Goal: Information Seeking & Learning: Compare options

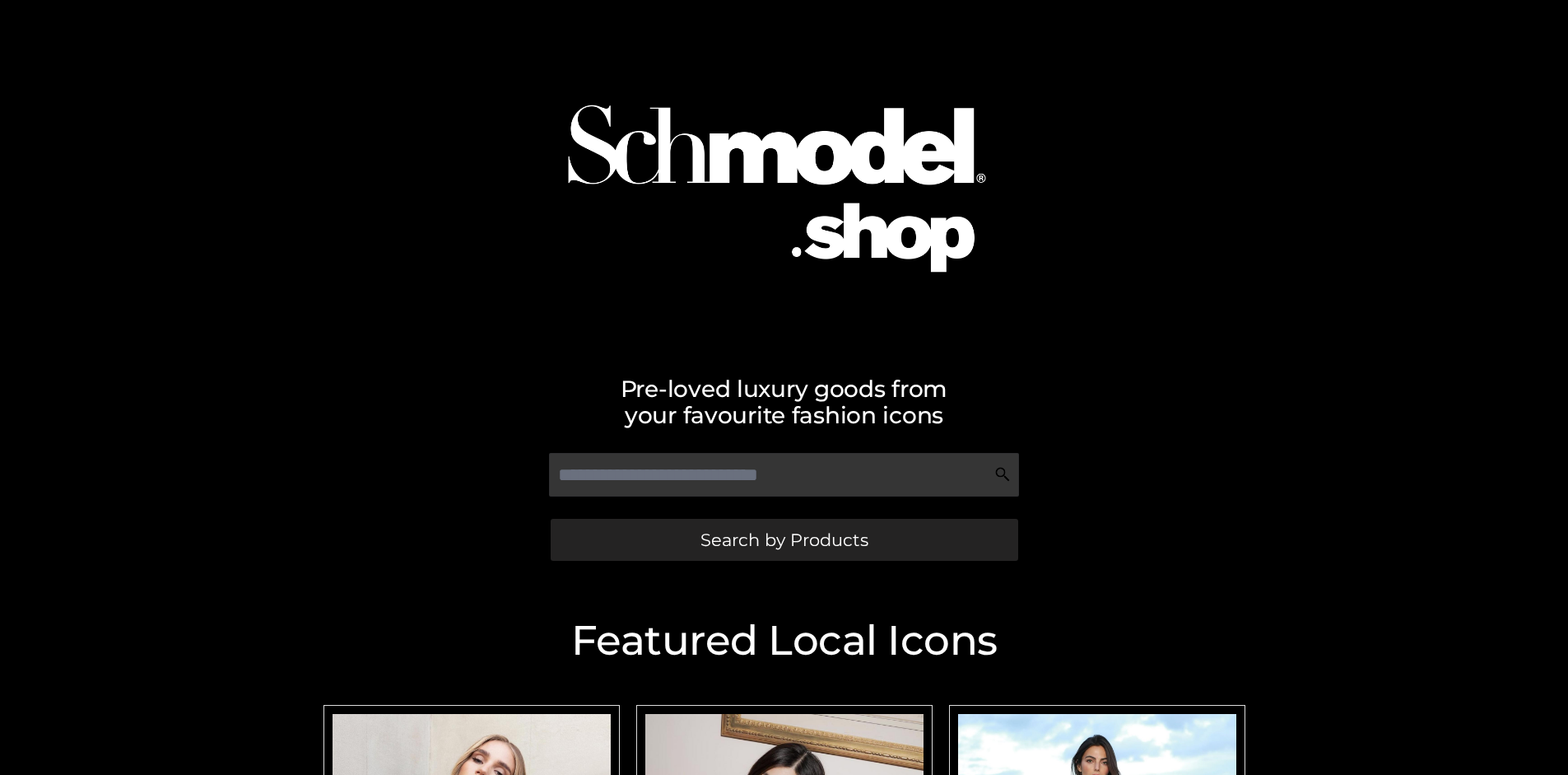
click at [784, 540] on span "Search by Products" at bounding box center [784, 539] width 168 height 17
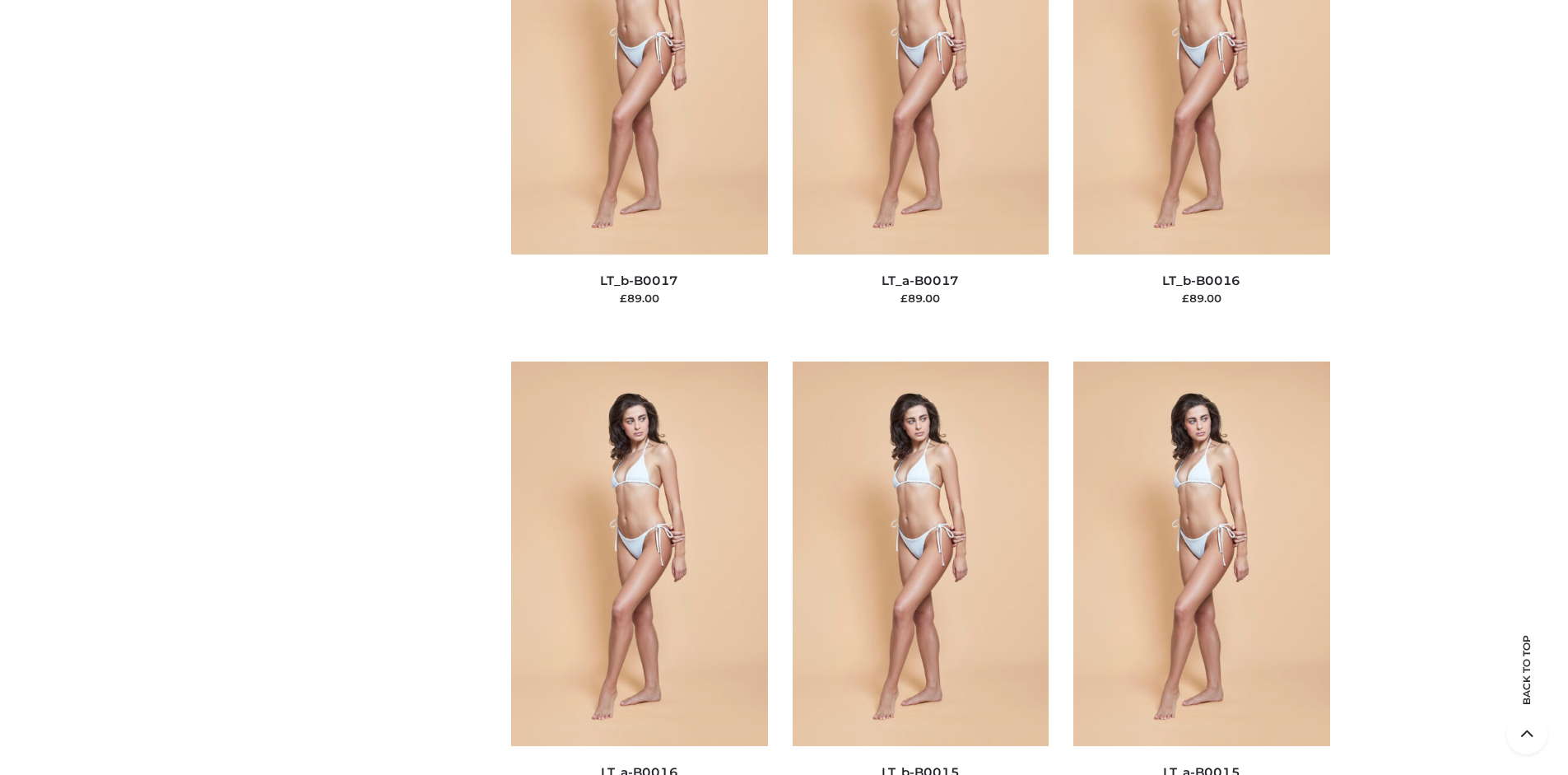
scroll to position [5527, 0]
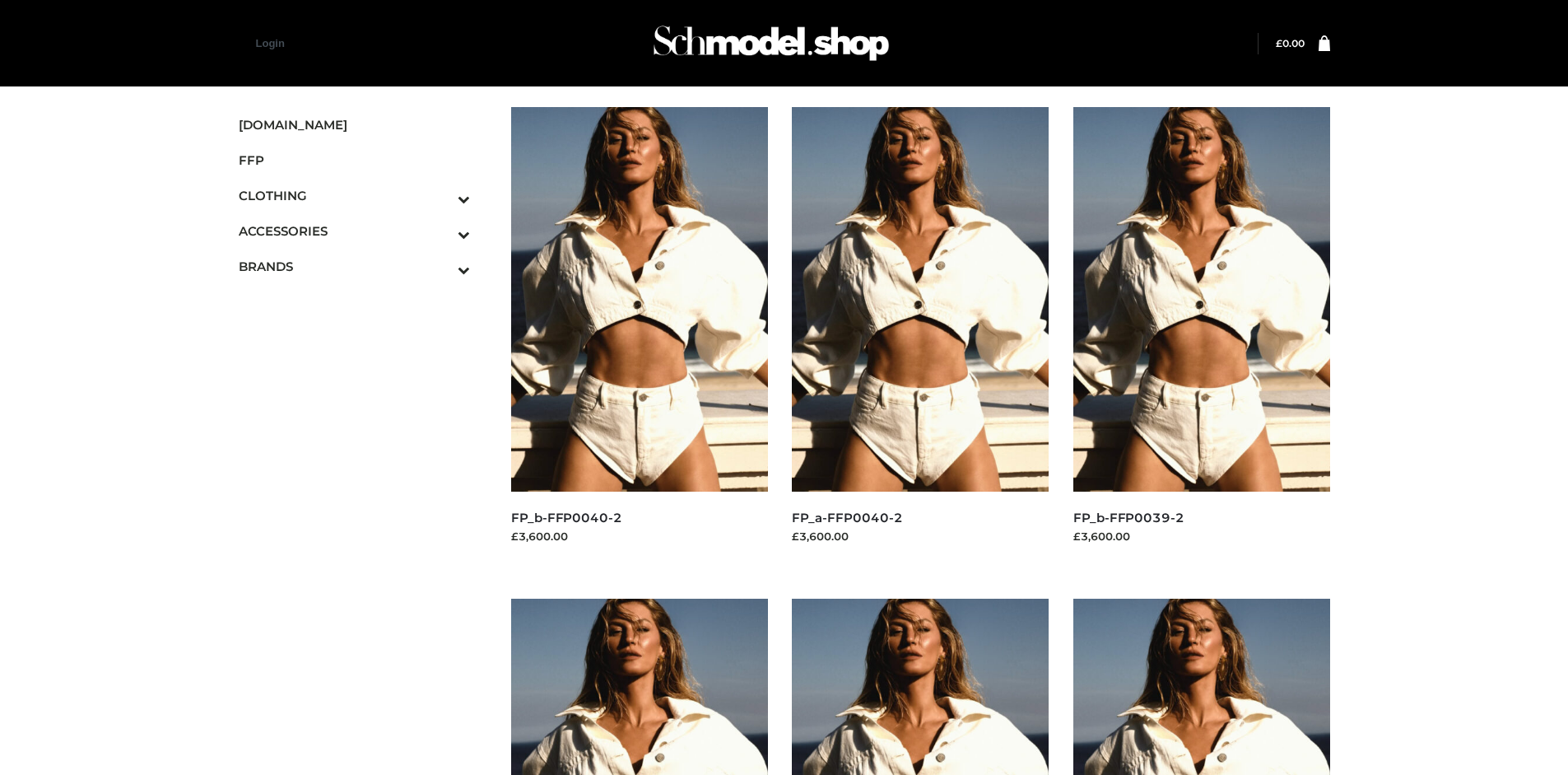
click at [638, 336] on img at bounding box center [639, 299] width 256 height 385
click at [1201, 336] on img at bounding box center [1201, 299] width 256 height 385
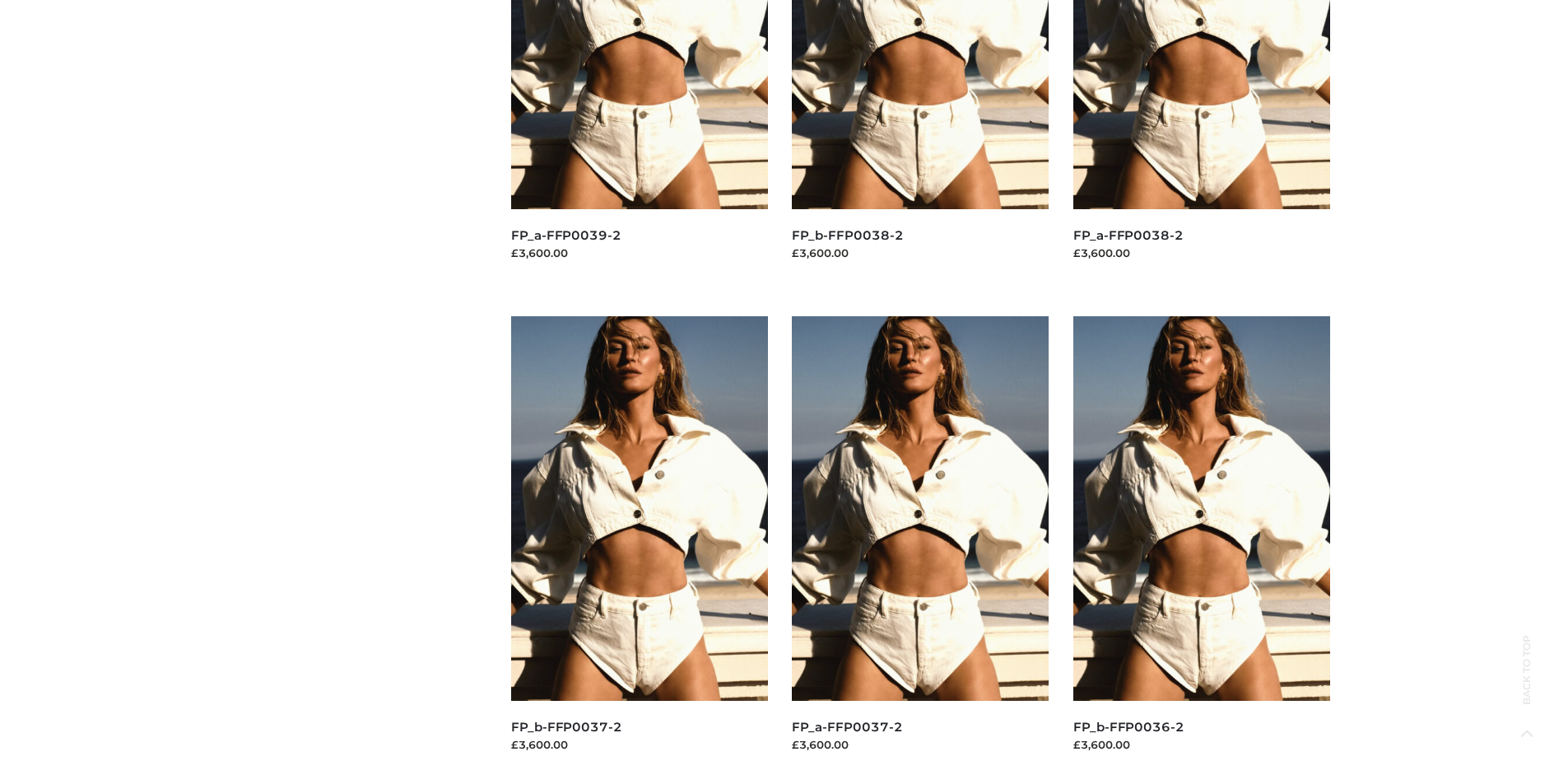
click at [638, 545] on img at bounding box center [639, 509] width 256 height 385
click at [1201, 545] on img at bounding box center [1201, 509] width 256 height 385
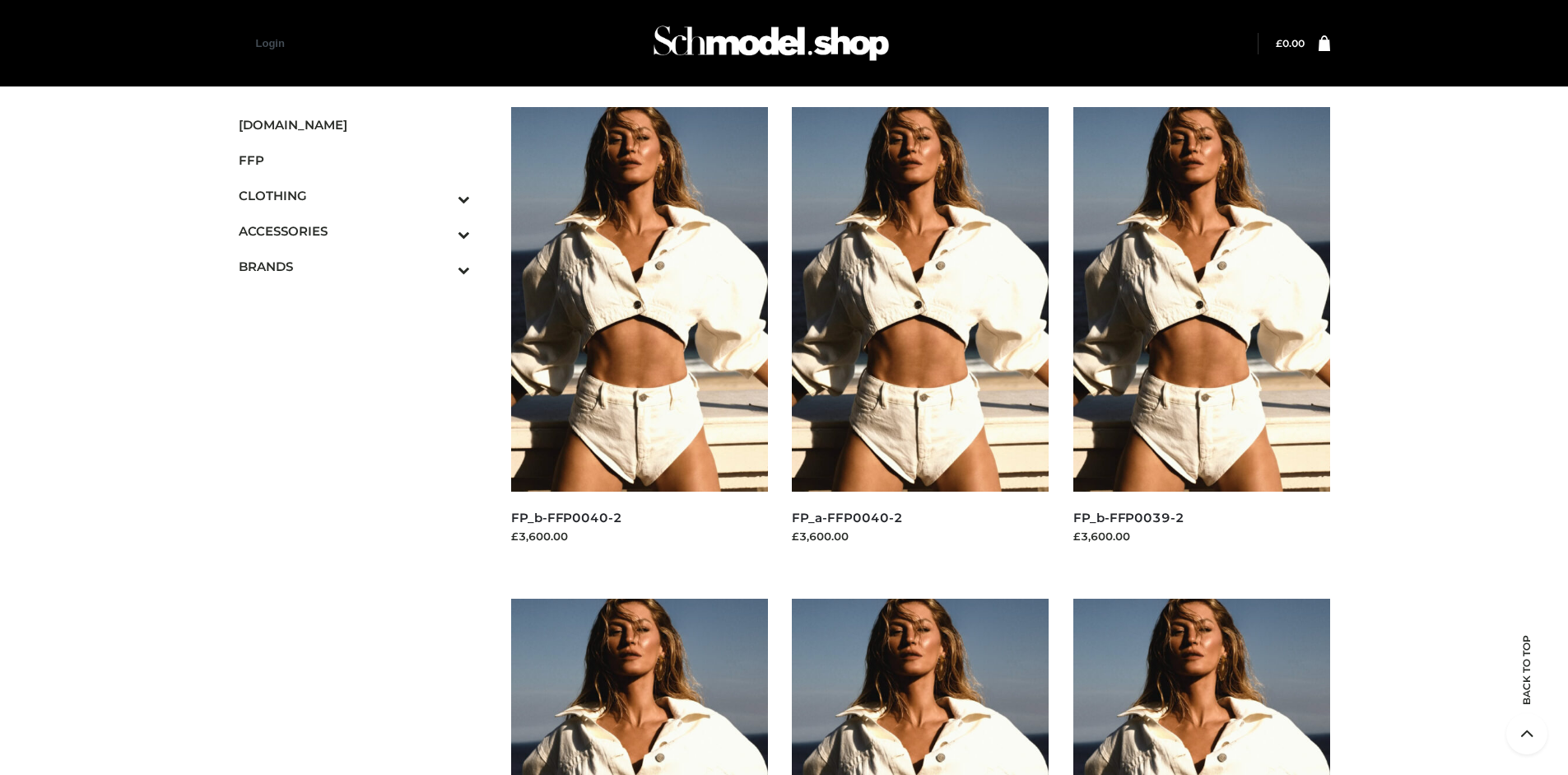
click at [441, 266] on icon "Toggle Submenu" at bounding box center [378, 269] width 184 height 19
click at [0, 0] on span "OPP SWIMWEAR" at bounding box center [0, 0] width 0 height 0
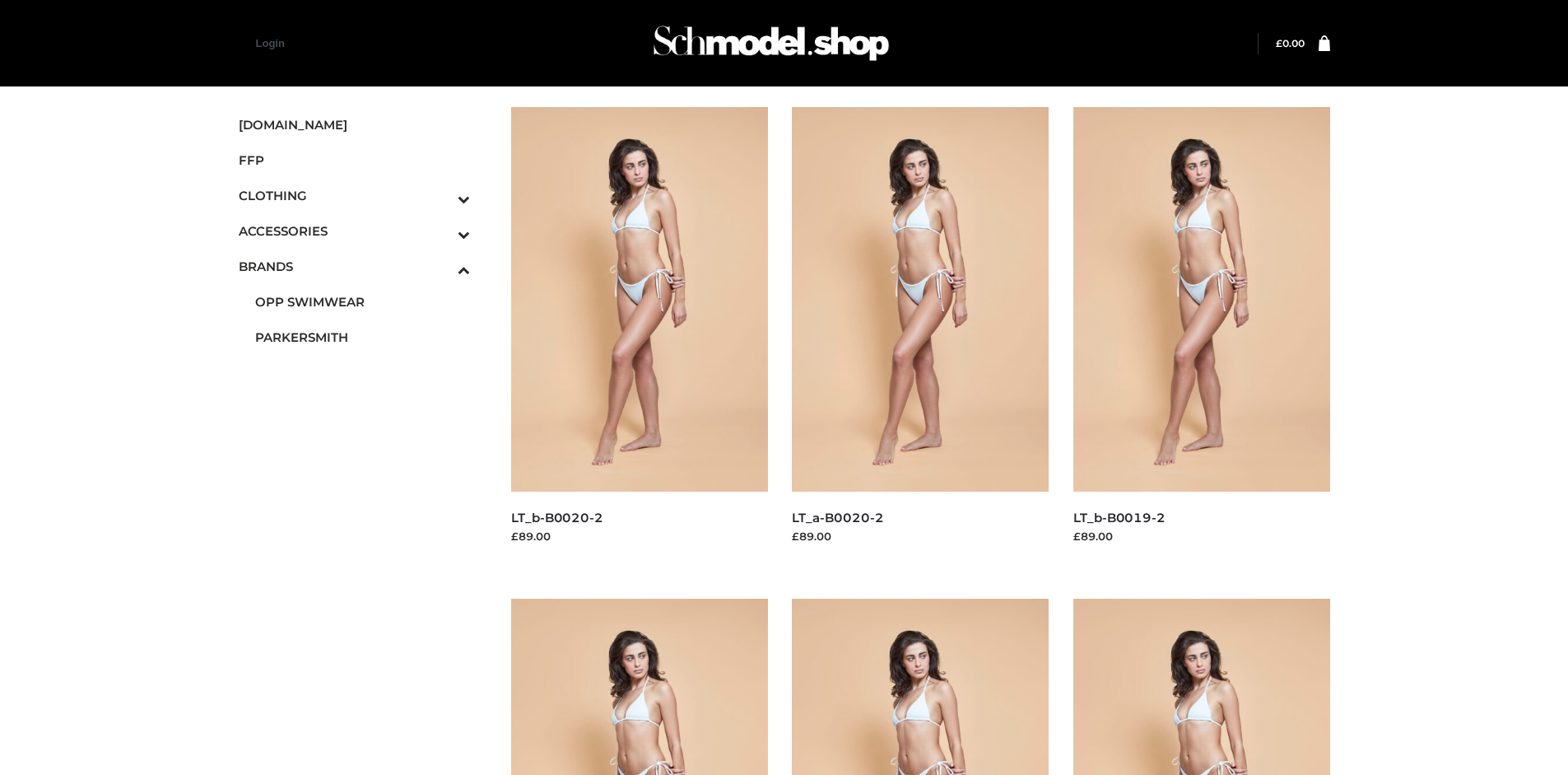
click at [1201, 336] on img at bounding box center [1201, 299] width 256 height 385
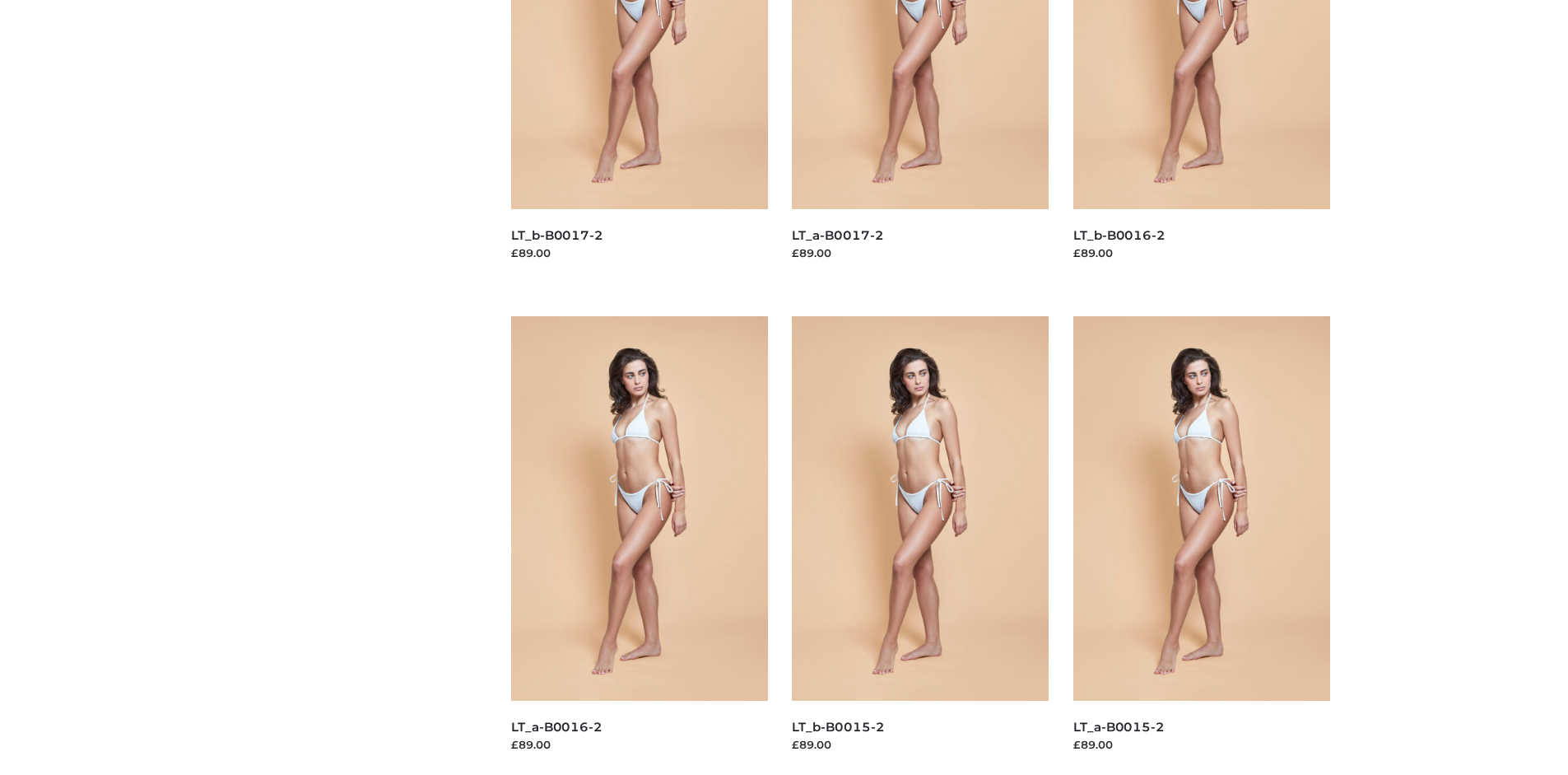
click at [921, 545] on img at bounding box center [920, 509] width 256 height 385
click at [1201, 545] on img at bounding box center [1201, 509] width 256 height 385
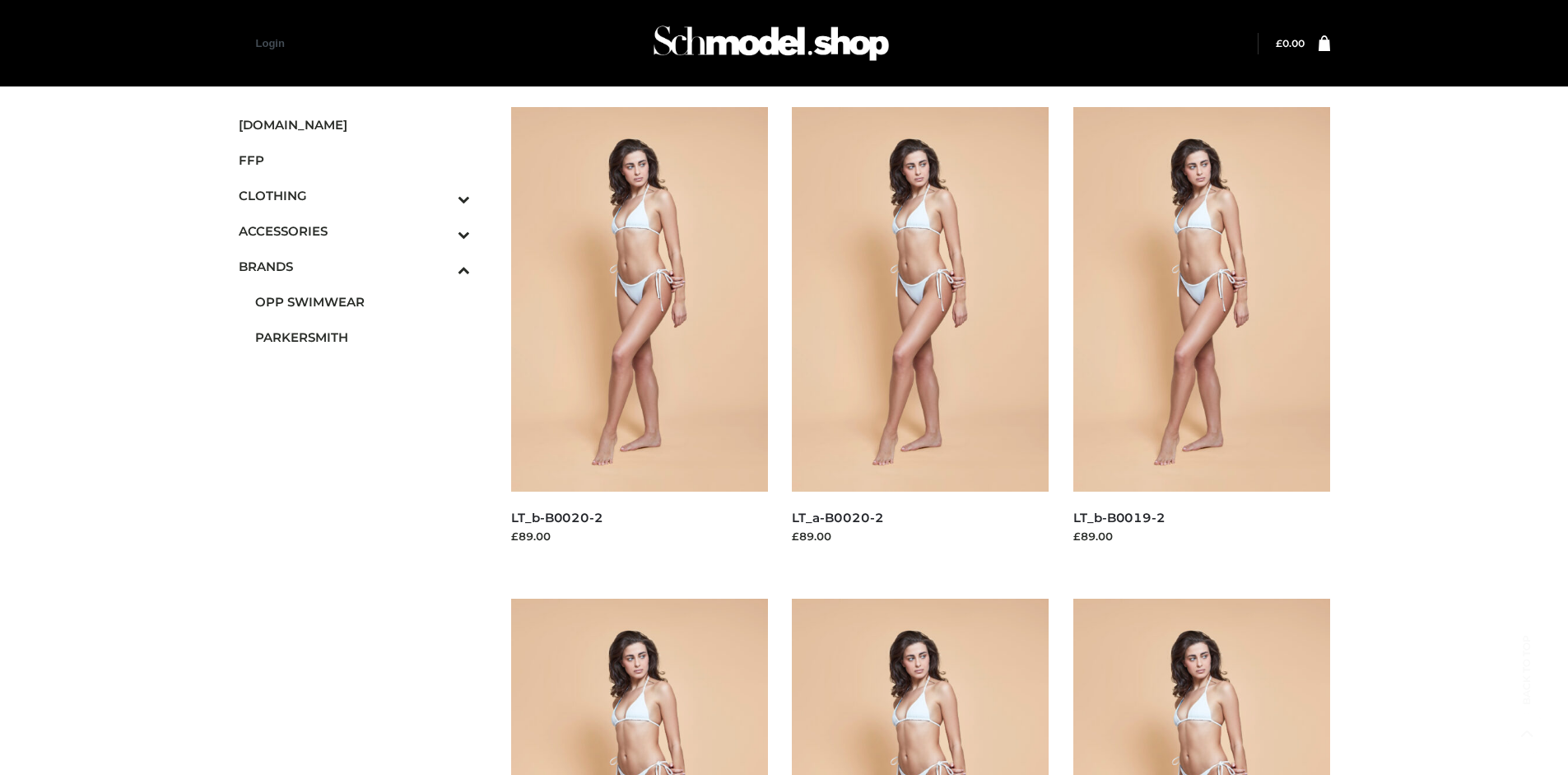
click at [0, 0] on span "BAGS" at bounding box center [0, 0] width 0 height 0
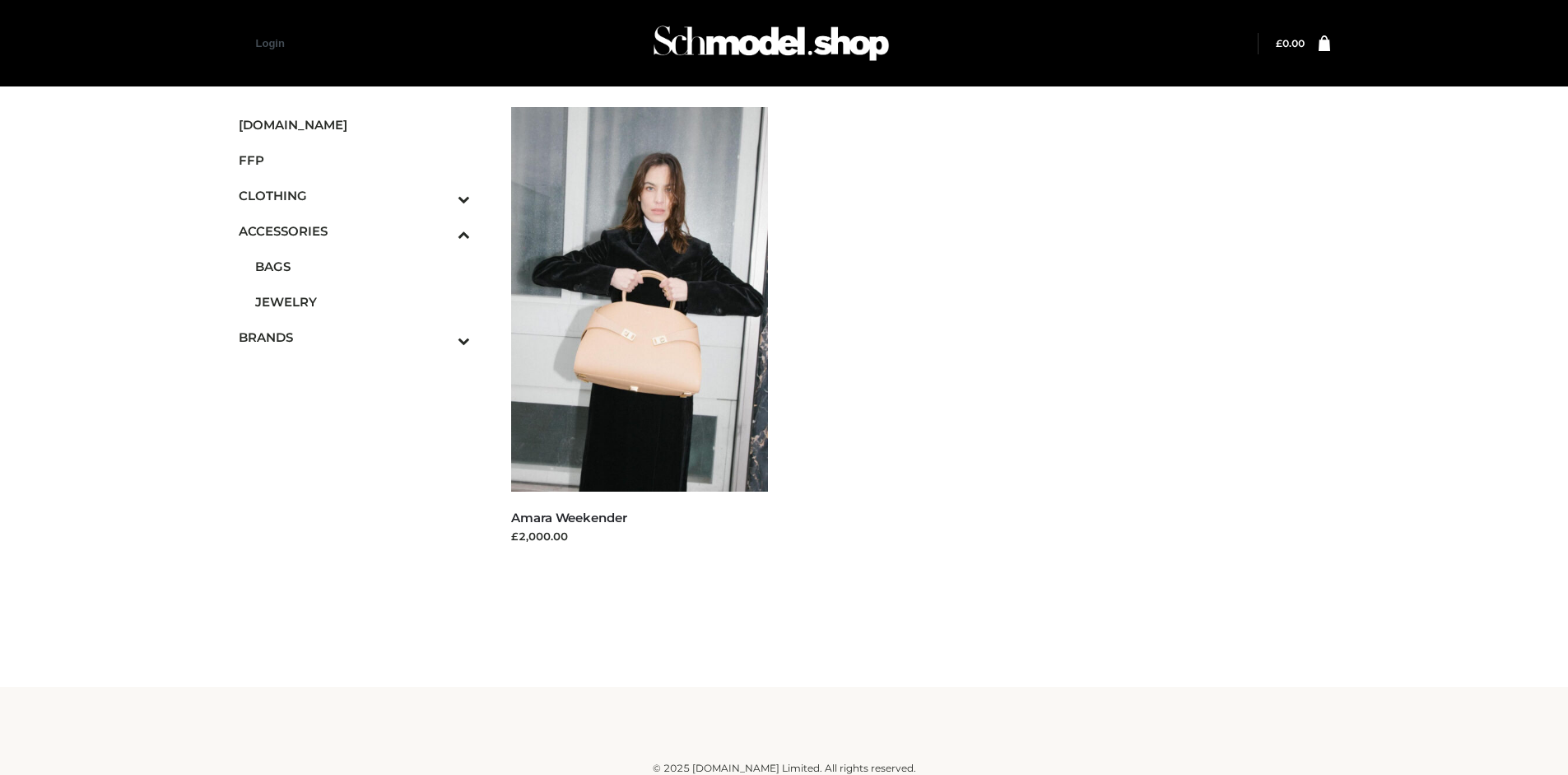
click at [441, 195] on icon "Toggle Submenu" at bounding box center [378, 199] width 184 height 19
click at [0, 0] on span "DRESSES" at bounding box center [0, 0] width 0 height 0
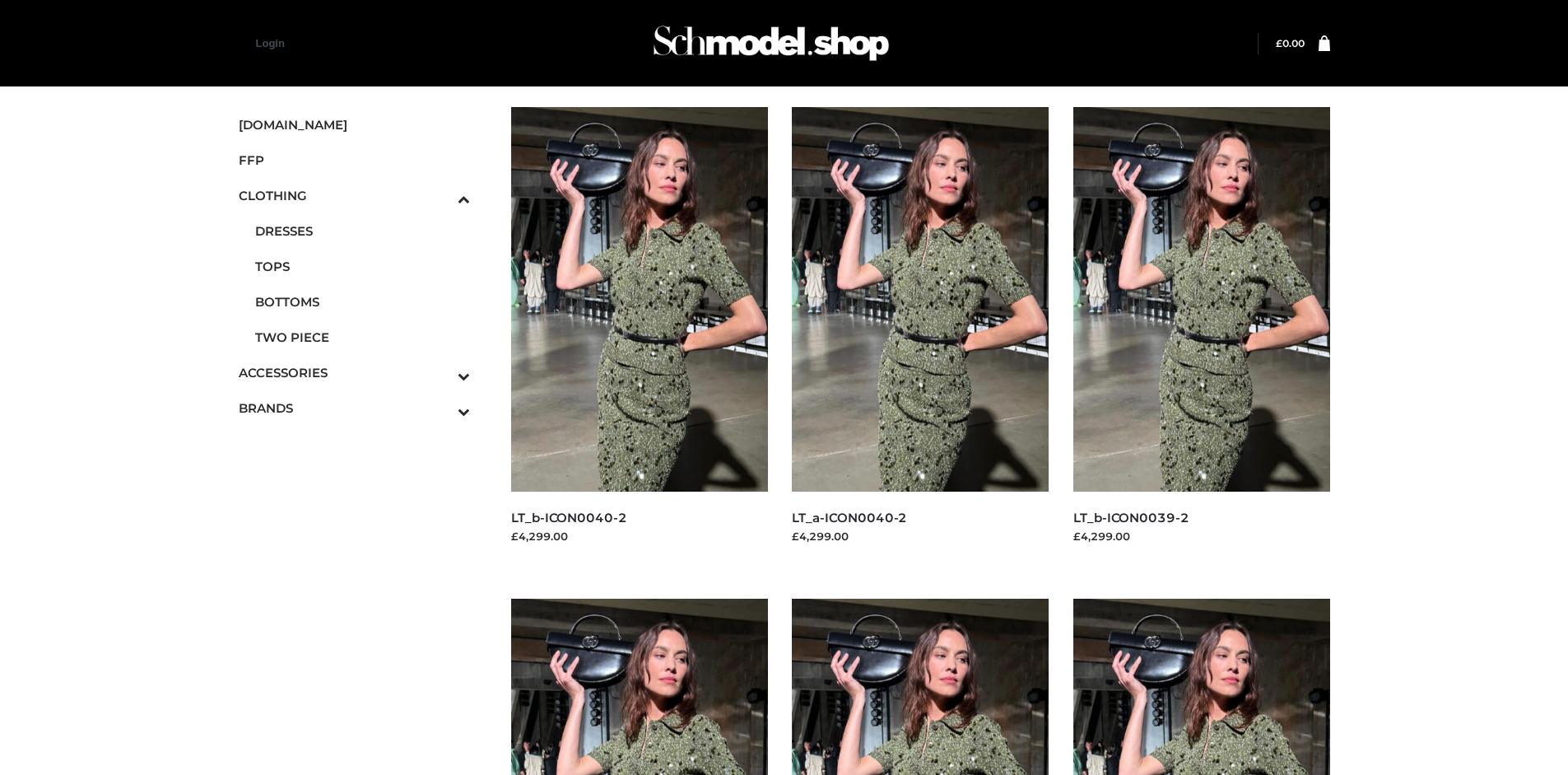
click at [1201, 336] on img at bounding box center [1201, 299] width 256 height 385
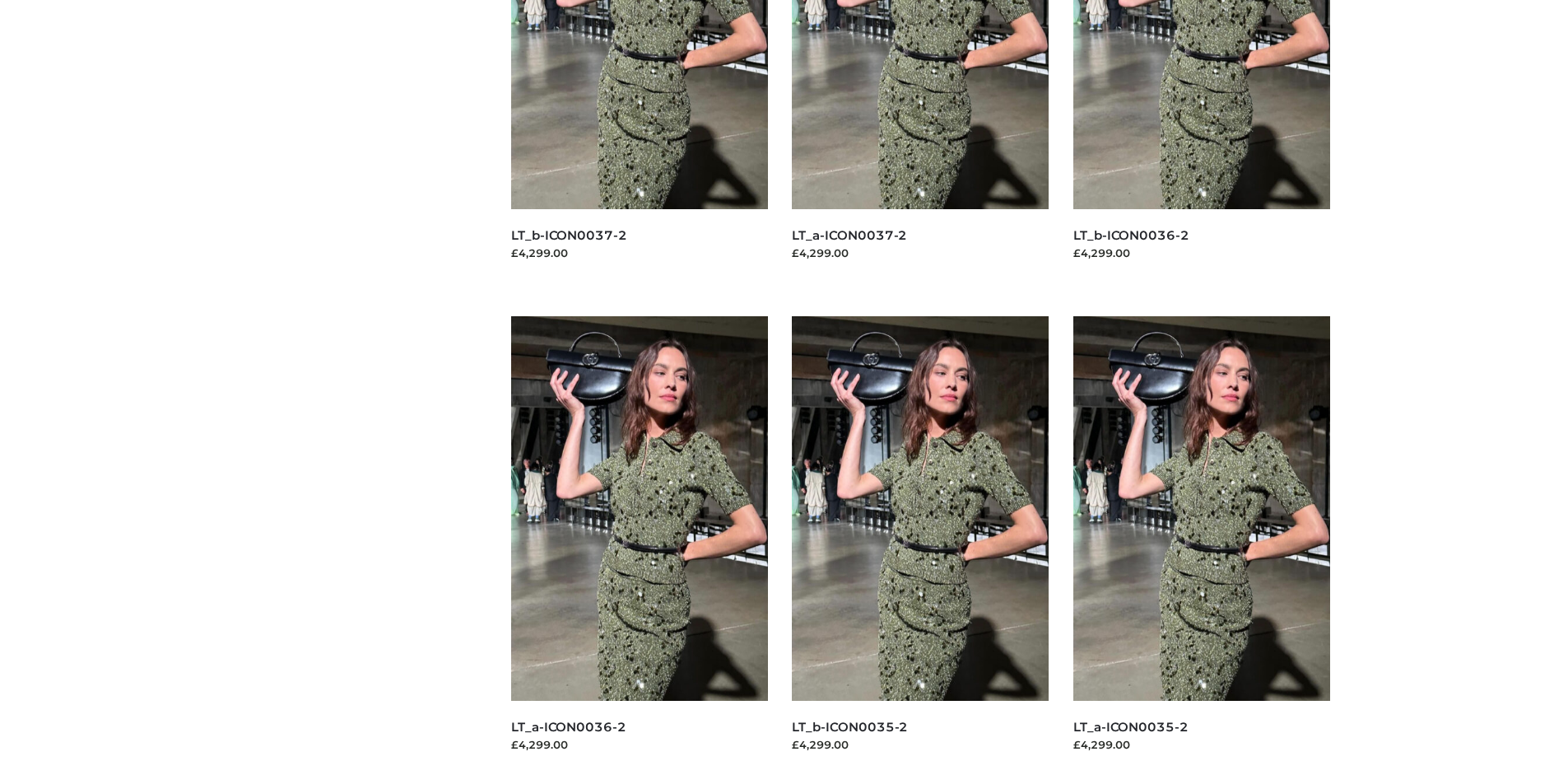
click at [921, 545] on img at bounding box center [920, 509] width 256 height 385
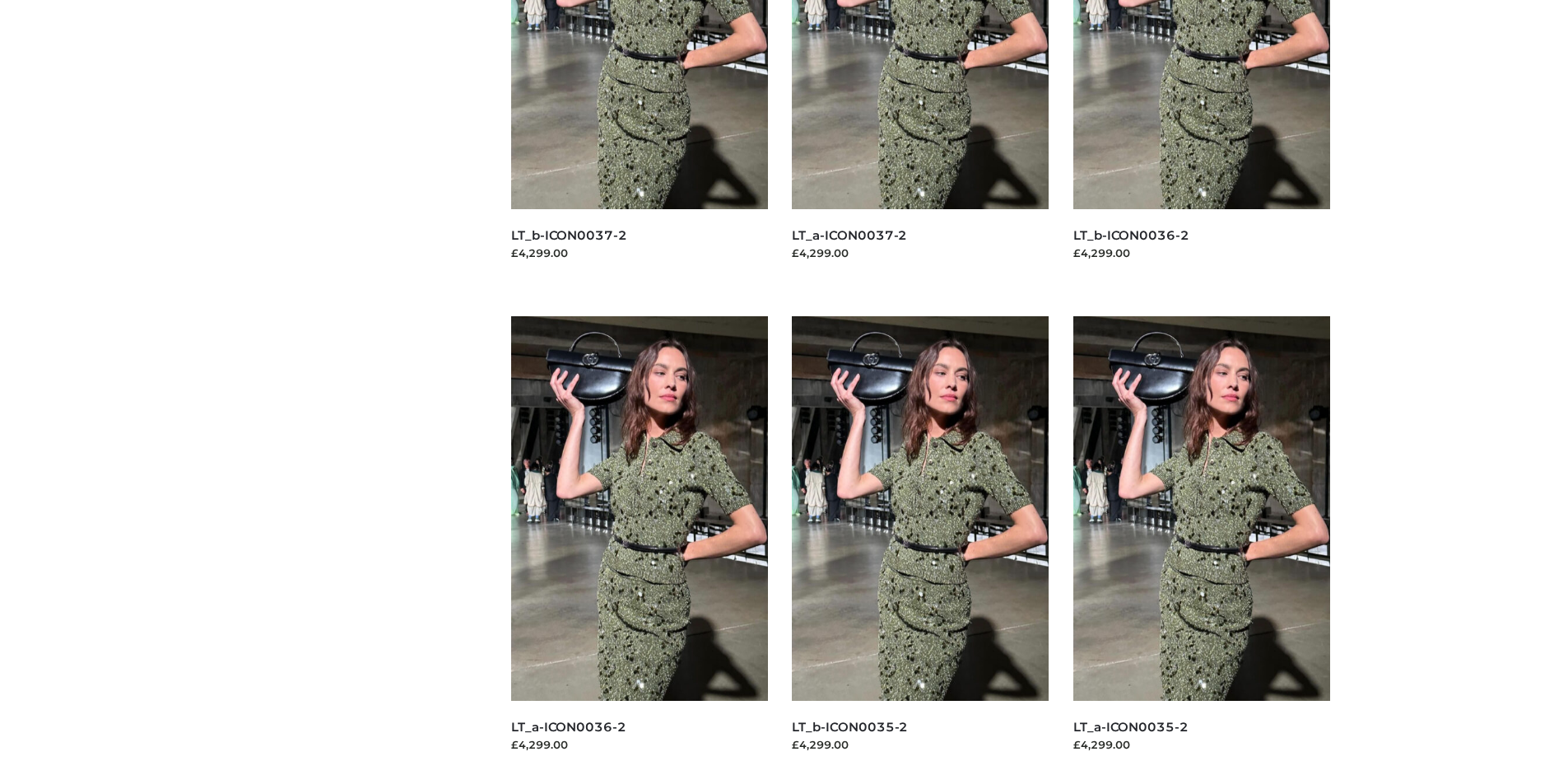
click at [638, 545] on img at bounding box center [639, 509] width 256 height 385
